Goal: Task Accomplishment & Management: Manage account settings

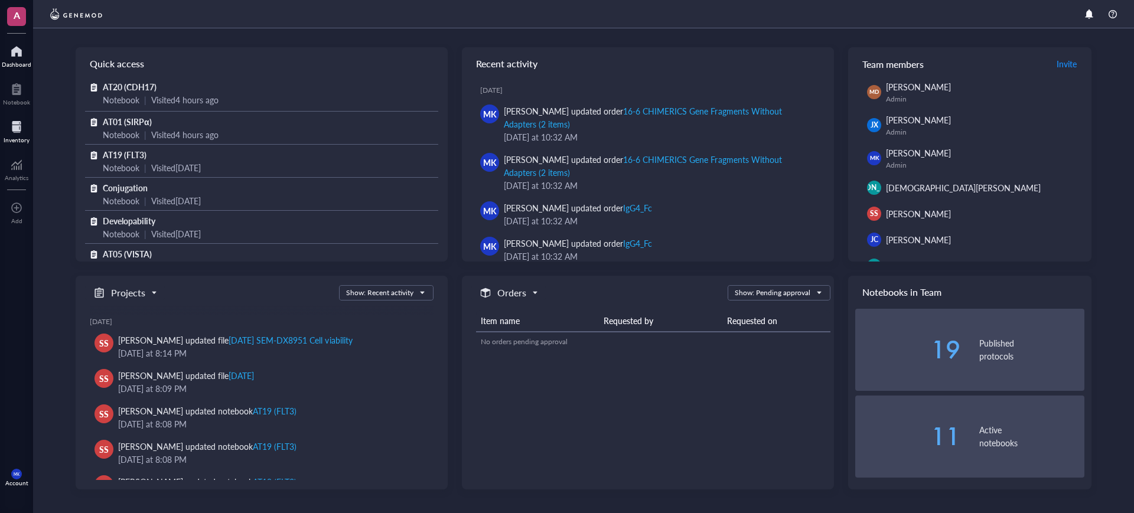
click at [25, 131] on div at bounding box center [17, 127] width 26 height 19
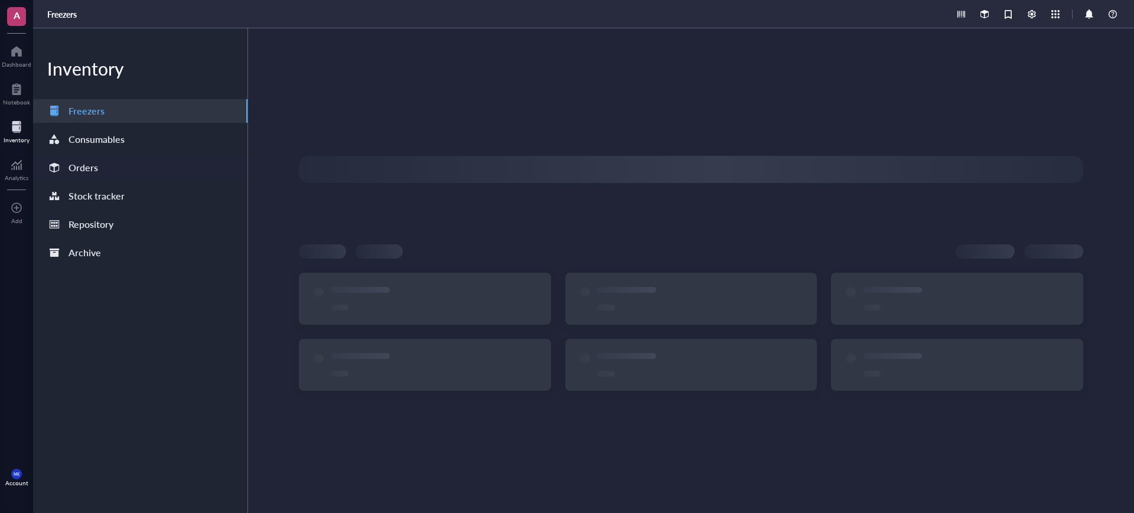
click at [121, 162] on div "Orders" at bounding box center [140, 168] width 214 height 24
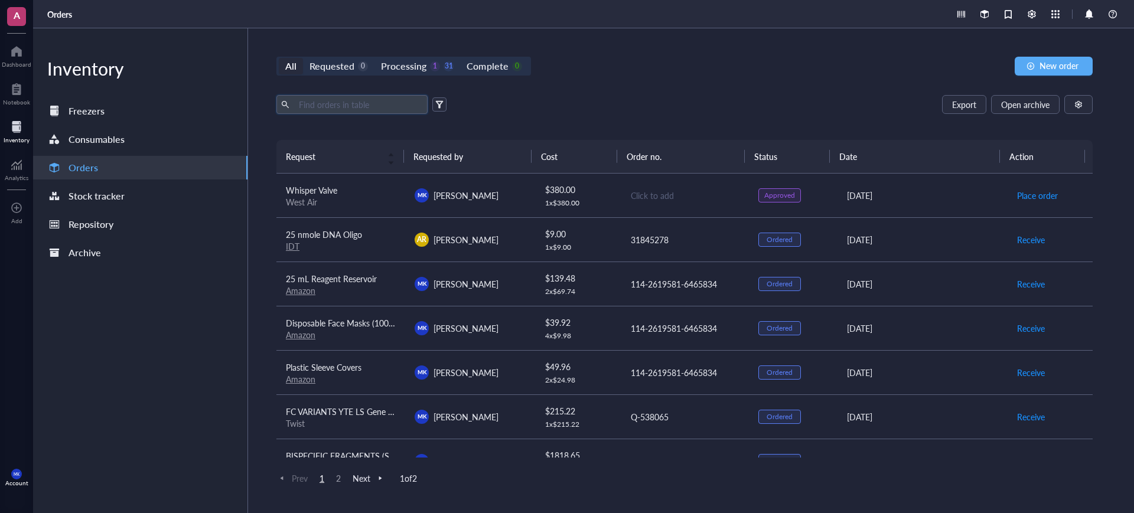
click at [350, 98] on input "text" at bounding box center [358, 105] width 129 height 18
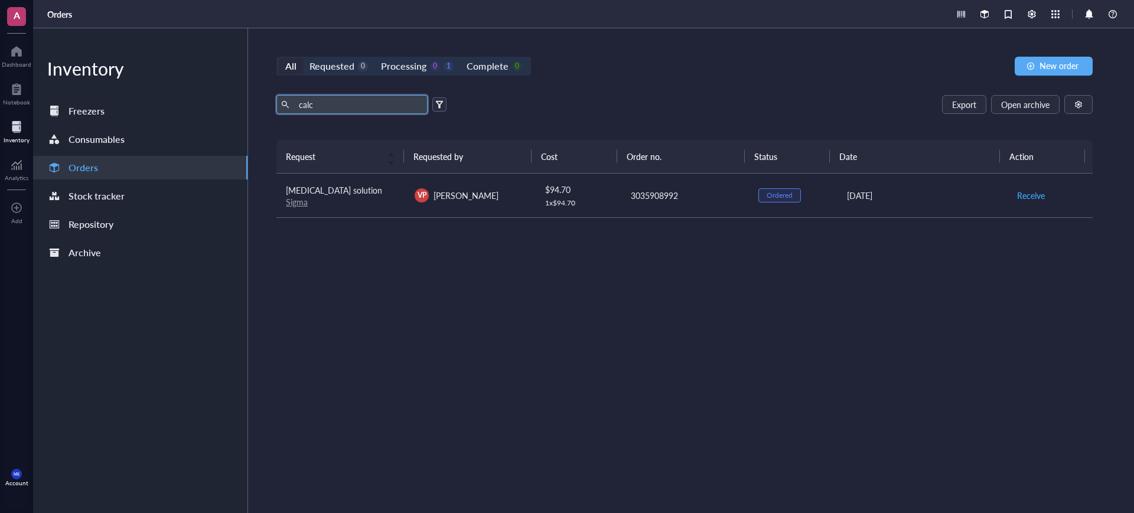
type input "calc"
click at [1019, 193] on span "Receive" at bounding box center [1031, 195] width 28 height 13
click at [1041, 195] on span "Archive order" at bounding box center [1042, 195] width 50 height 13
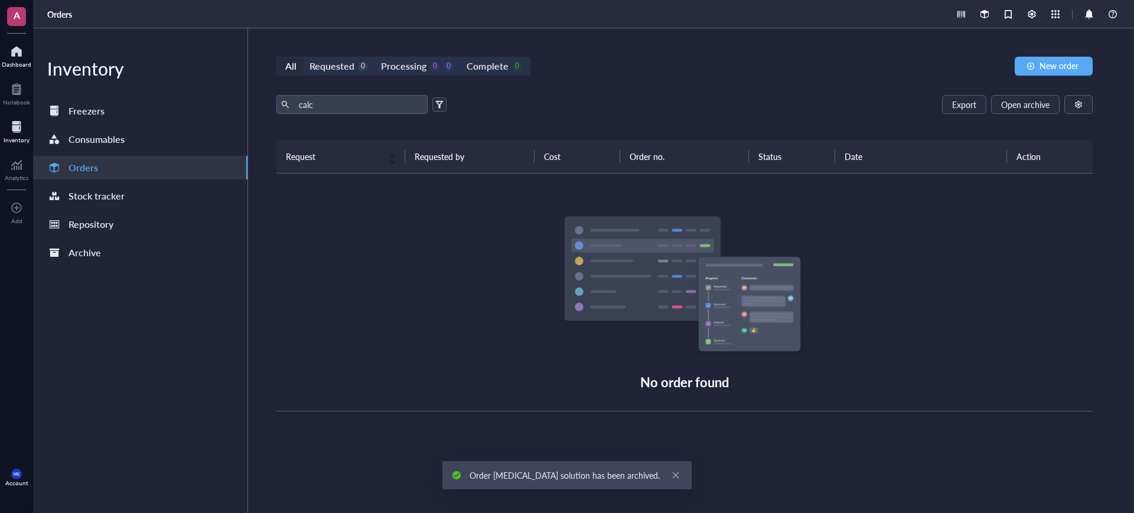
click at [24, 61] on div "Dashboard" at bounding box center [17, 64] width 30 height 7
